Goal: Task Accomplishment & Management: Manage account settings

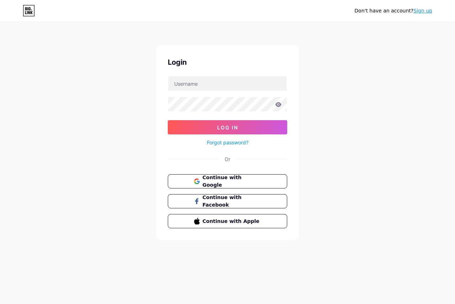
click at [213, 76] on div "Login Log In Forgot password? Or Continue with Google Continue with Facebook Co…" at bounding box center [227, 143] width 142 height 194
click at [219, 80] on input "text" at bounding box center [227, 83] width 119 height 14
type input "iloveitachi"
click at [168, 120] on button "Log In" at bounding box center [227, 127] width 119 height 14
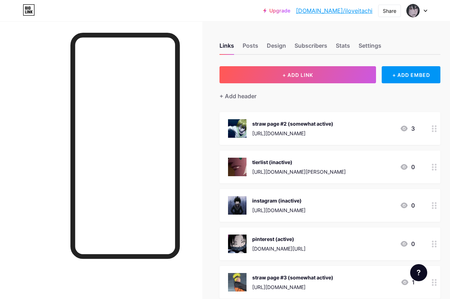
click at [308, 130] on div "[URL][DOMAIN_NAME]" at bounding box center [292, 132] width 81 height 7
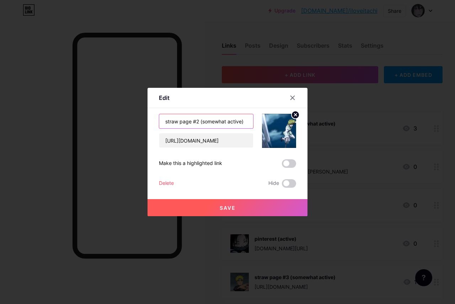
click at [245, 117] on input "straw page #2 (somewhat active)" at bounding box center [206, 121] width 94 height 14
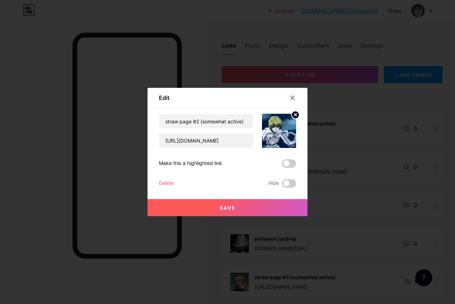
click at [299, 98] on div at bounding box center [296, 97] width 21 height 13
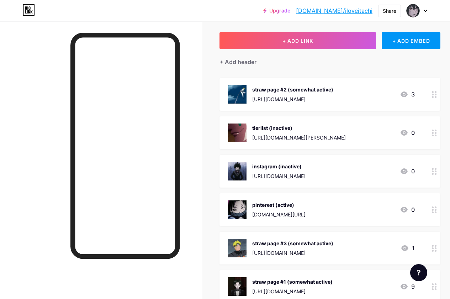
scroll to position [71, 0]
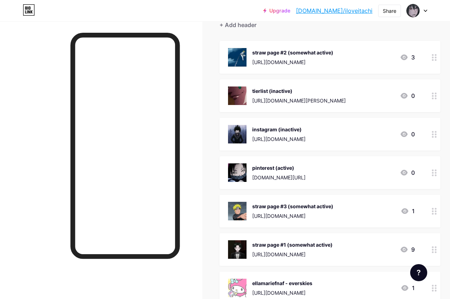
click at [305, 140] on div "[URL][DOMAIN_NAME]" at bounding box center [278, 138] width 53 height 7
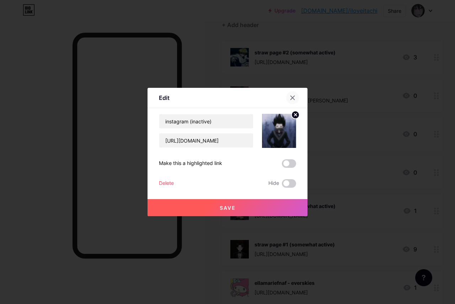
click at [291, 98] on icon at bounding box center [293, 98] width 6 height 6
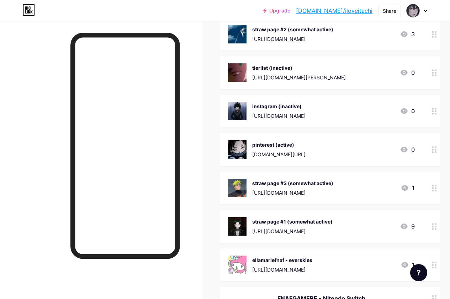
scroll to position [107, 0]
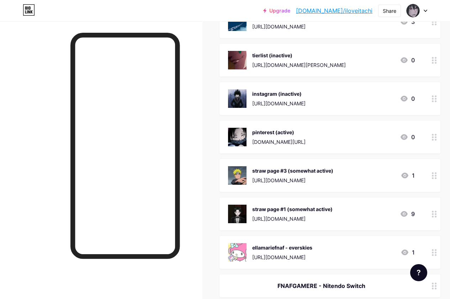
click at [305, 137] on div "pinterest (active) [DOMAIN_NAME][URL]" at bounding box center [278, 137] width 53 height 18
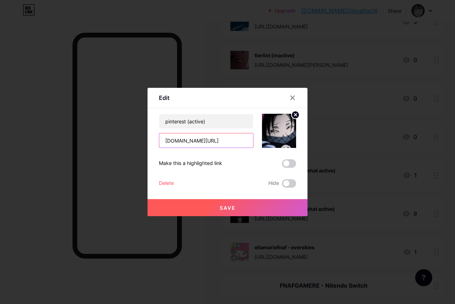
click at [226, 142] on input "[DOMAIN_NAME][URL]" at bounding box center [206, 140] width 94 height 14
type input "[DOMAIN_NAME][URL]"
click at [246, 206] on button "Save" at bounding box center [228, 207] width 160 height 17
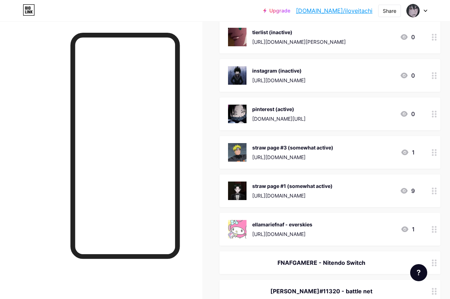
scroll to position [142, 0]
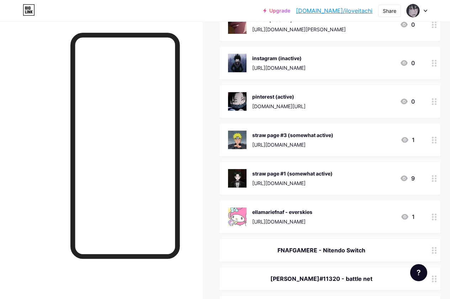
click at [306, 141] on div "[URL][DOMAIN_NAME]" at bounding box center [292, 144] width 81 height 7
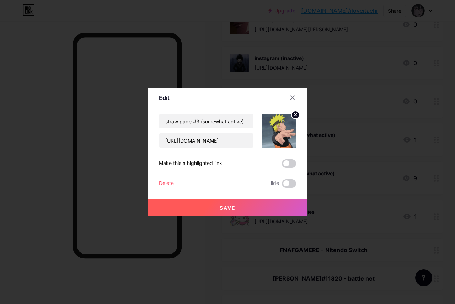
click at [302, 92] on div at bounding box center [296, 97] width 21 height 13
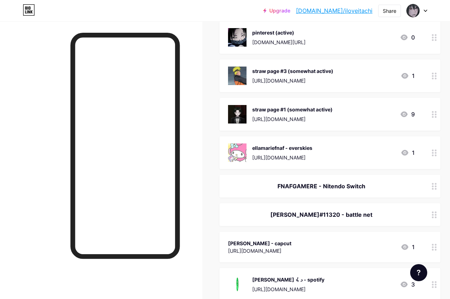
scroll to position [213, 0]
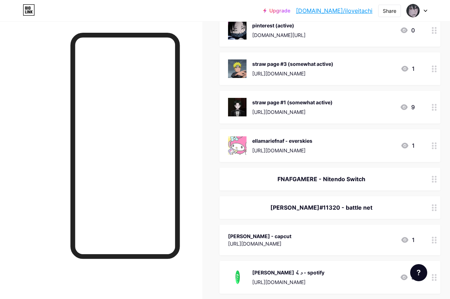
click at [330, 116] on div "straw page #1 (somewhat active) [URL][DOMAIN_NAME] 9" at bounding box center [329, 107] width 221 height 33
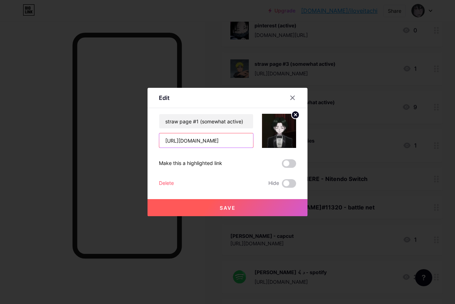
click at [198, 142] on input "[URL][DOMAIN_NAME]" at bounding box center [206, 140] width 94 height 14
type input "[URL][DOMAIN_NAME]"
click at [245, 210] on button "Save" at bounding box center [228, 207] width 160 height 17
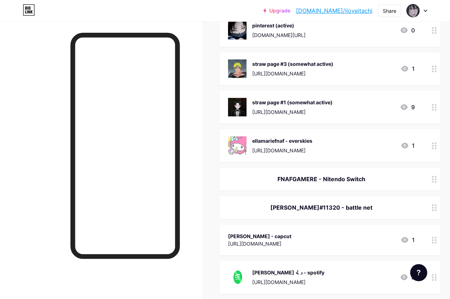
click at [292, 138] on div "ellamariefnaf - everskies" at bounding box center [282, 140] width 60 height 7
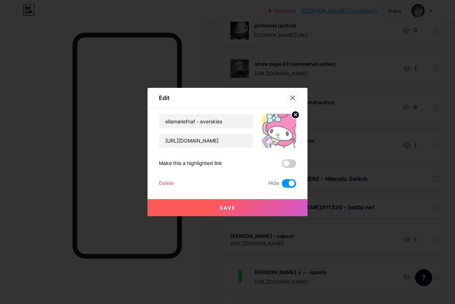
click at [292, 99] on icon at bounding box center [293, 98] width 4 height 4
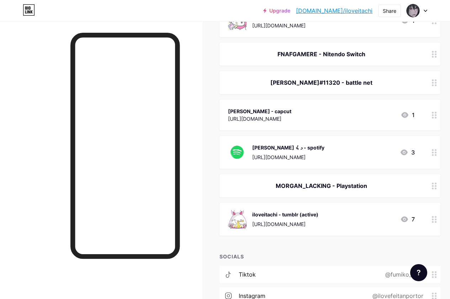
scroll to position [356, 0]
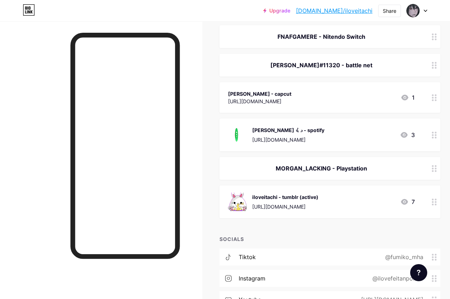
click at [345, 199] on div "iloveitachi - tumblr (active) [URL][DOMAIN_NAME] 7" at bounding box center [321, 201] width 187 height 18
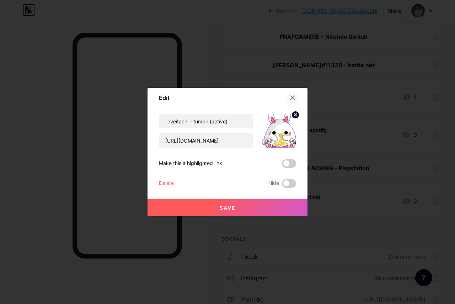
click at [288, 96] on div at bounding box center [292, 97] width 13 height 13
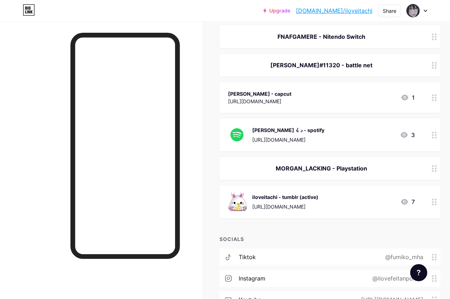
click at [329, 169] on div "MORGAN_LACKING - Playstation" at bounding box center [321, 168] width 187 height 9
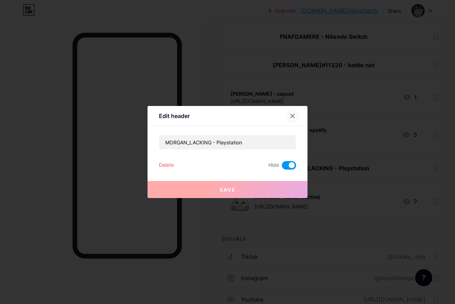
click at [295, 112] on div at bounding box center [292, 116] width 13 height 13
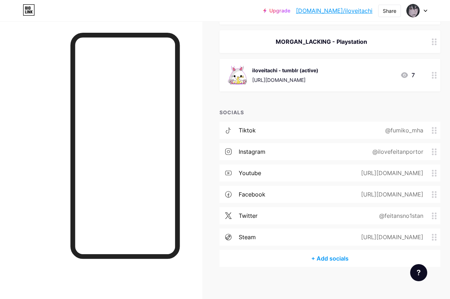
scroll to position [485, 0]
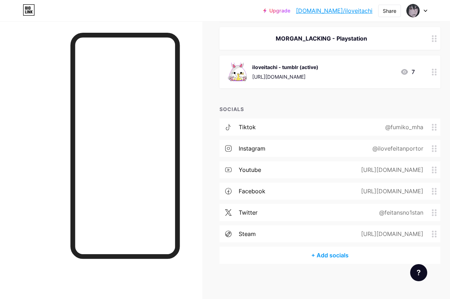
click at [375, 148] on div "@ilovefeitanportor" at bounding box center [396, 148] width 71 height 9
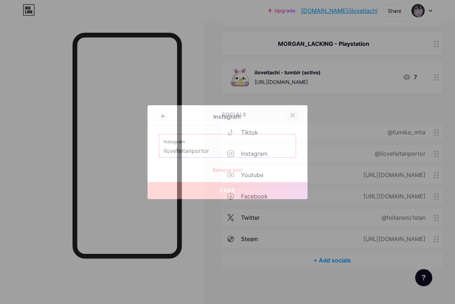
click at [296, 113] on div at bounding box center [292, 115] width 13 height 13
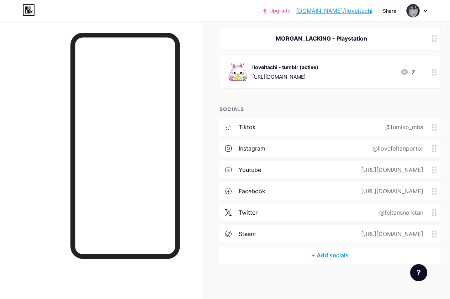
click at [388, 171] on div "[URL][DOMAIN_NAME]" at bounding box center [391, 169] width 82 height 9
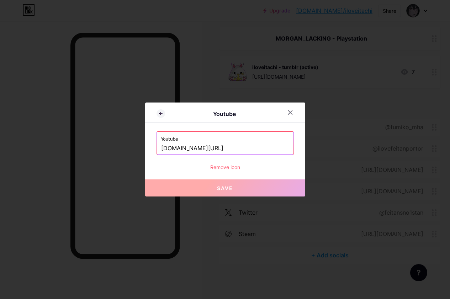
scroll to position [480, 0]
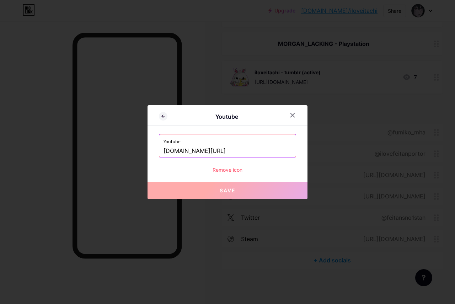
click at [248, 151] on input "[DOMAIN_NAME][URL]" at bounding box center [228, 151] width 128 height 12
click at [249, 150] on input "[DOMAIN_NAME][URL]" at bounding box center [228, 151] width 128 height 12
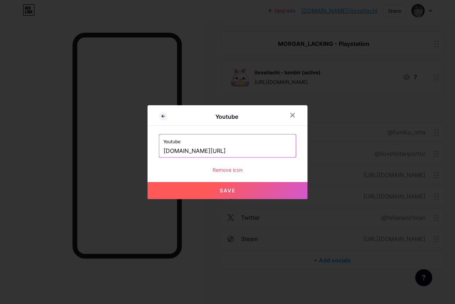
click at [262, 188] on button "Save" at bounding box center [228, 190] width 160 height 17
type input "[URL][DOMAIN_NAME]"
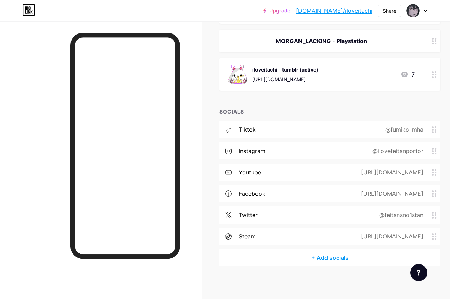
scroll to position [485, 0]
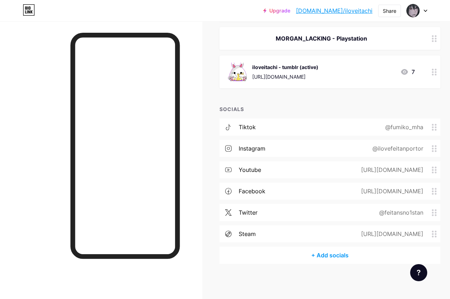
click at [367, 213] on div "twitter @feitansno1stan" at bounding box center [329, 212] width 221 height 17
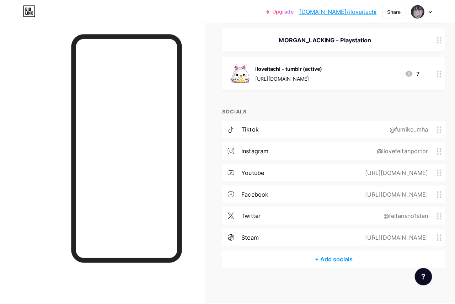
scroll to position [480, 0]
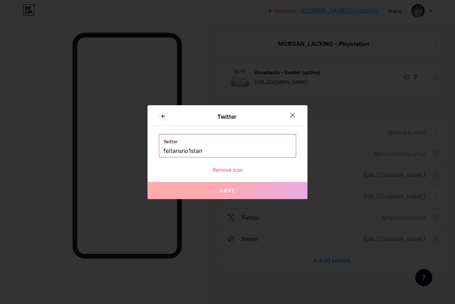
click at [178, 152] on input "feitansno1stan" at bounding box center [228, 151] width 128 height 12
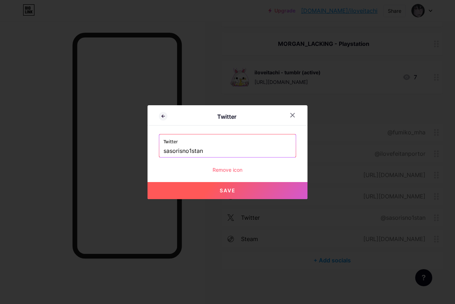
click at [249, 191] on button "Save" at bounding box center [228, 190] width 160 height 17
type input "[URL][DOMAIN_NAME]"
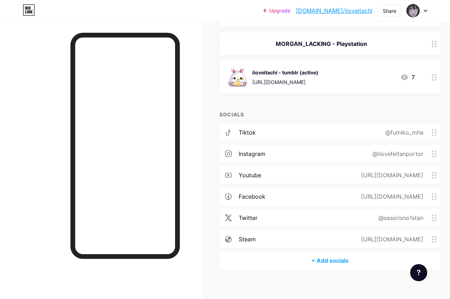
click at [350, 235] on div "[URL][DOMAIN_NAME]" at bounding box center [391, 239] width 82 height 9
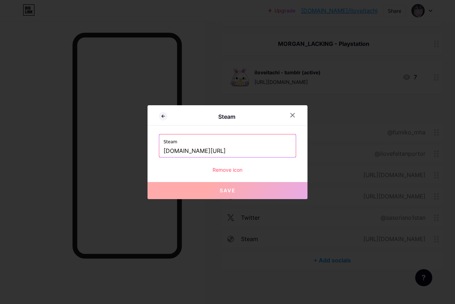
scroll to position [0, 14]
drag, startPoint x: 283, startPoint y: 149, endPoint x: 303, endPoint y: 147, distance: 20.3
click at [303, 147] on div "Steam Steam [DOMAIN_NAME][URL] Remove icon Save" at bounding box center [228, 152] width 160 height 94
click at [290, 117] on icon at bounding box center [293, 115] width 6 height 6
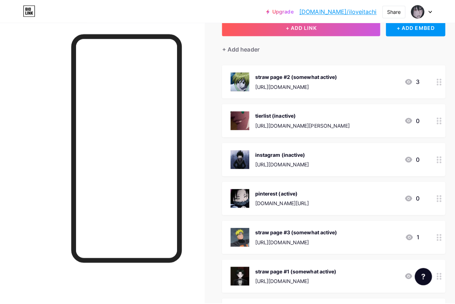
scroll to position [0, 0]
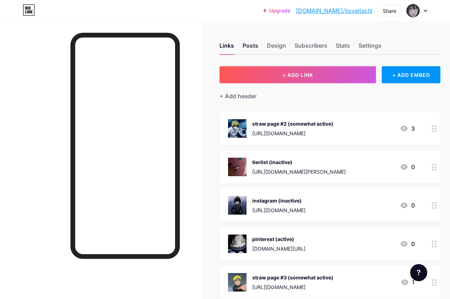
click at [255, 44] on div "Posts" at bounding box center [250, 47] width 16 height 13
